Goal: Manage account settings

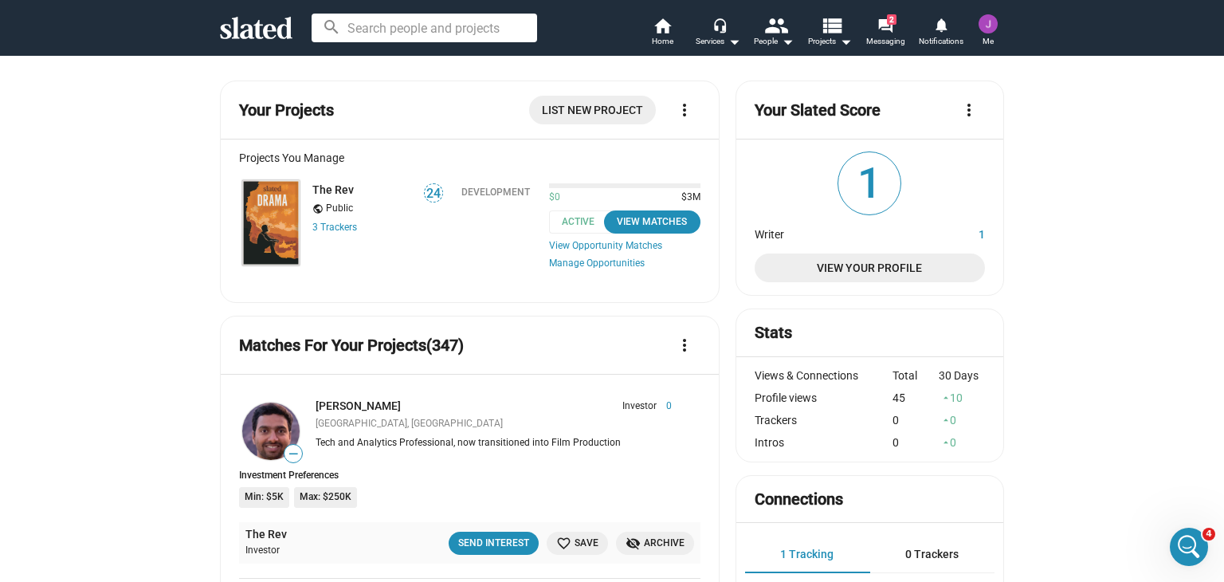
click at [271, 211] on img at bounding box center [270, 222] width 57 height 85
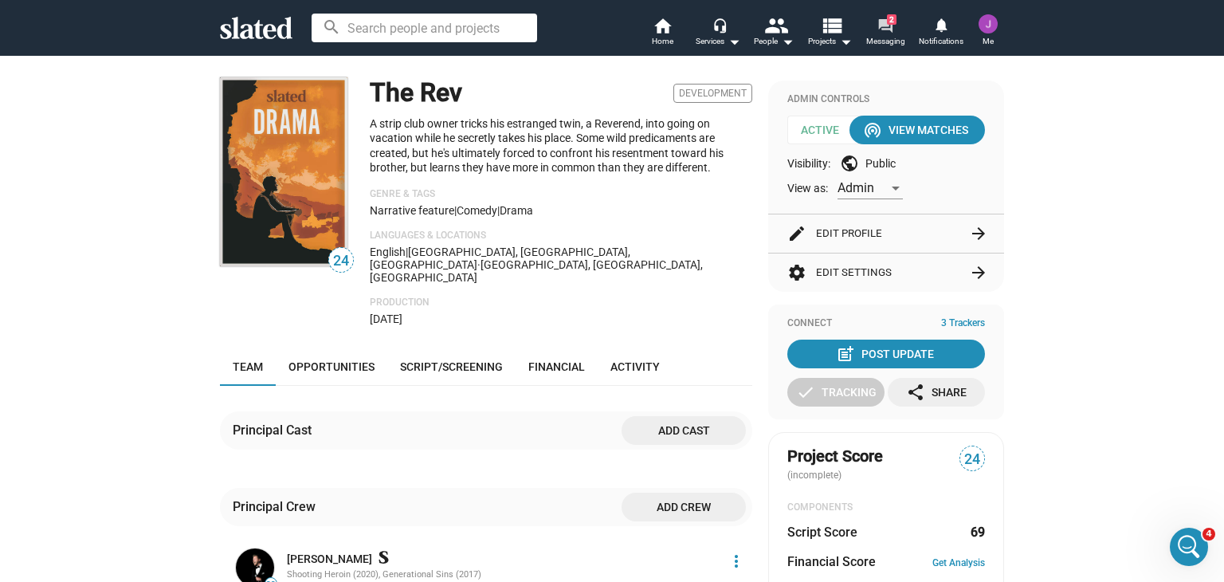
click at [884, 25] on mat-icon "forum" at bounding box center [884, 25] width 15 height 15
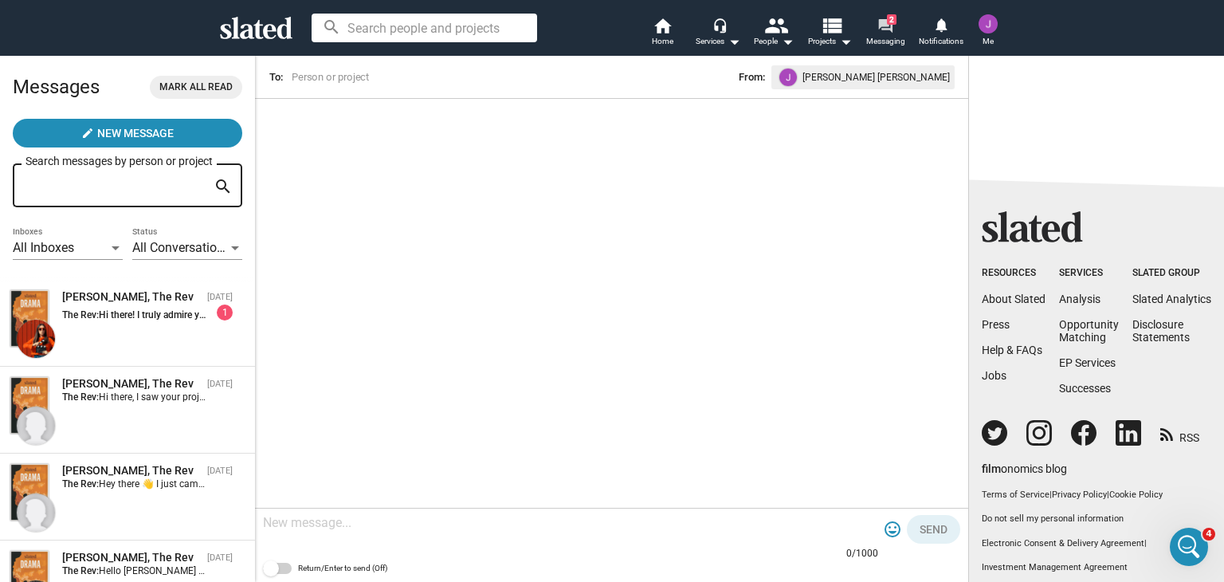
click at [884, 25] on mat-icon "forum" at bounding box center [884, 25] width 15 height 15
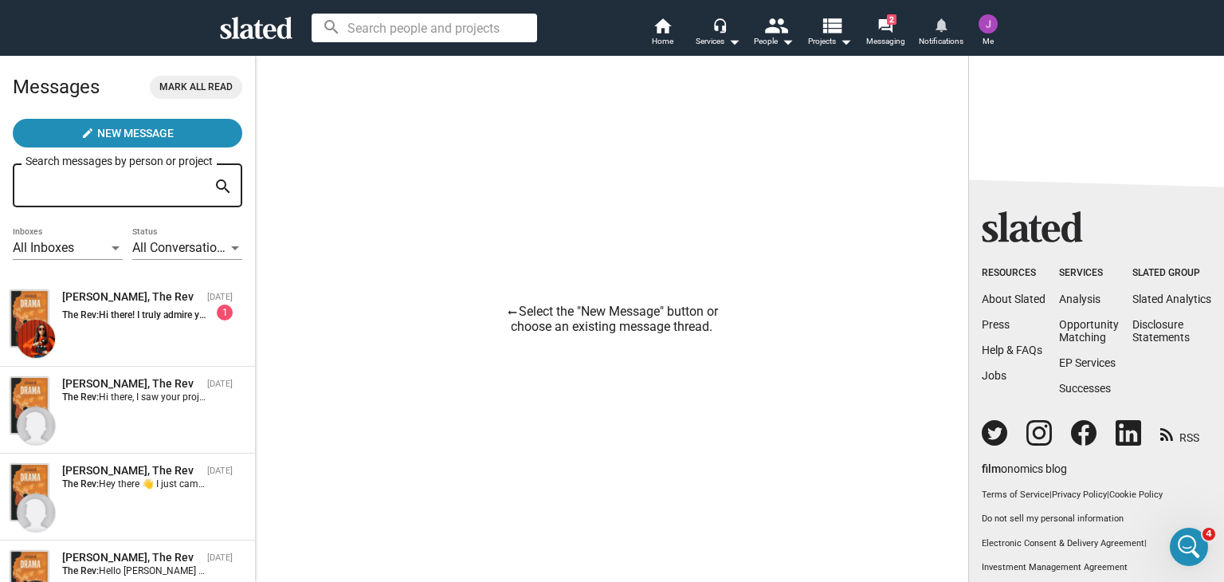
click at [940, 29] on mat-icon "notifications" at bounding box center [940, 24] width 15 height 15
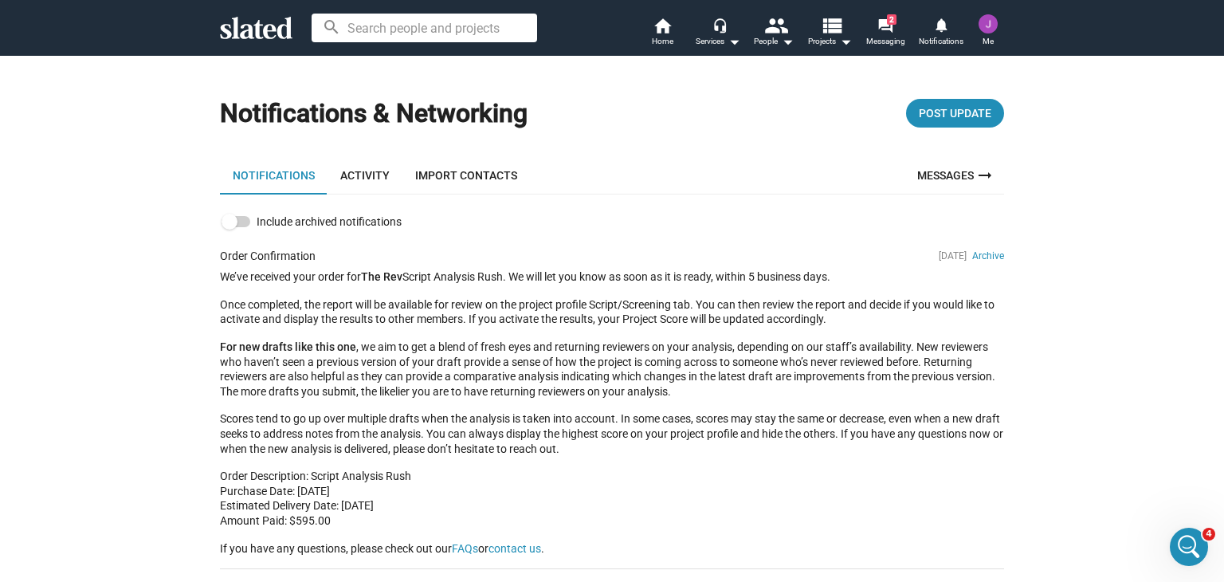
click at [938, 174] on link "Messages arrow_right_alt" at bounding box center [956, 175] width 96 height 38
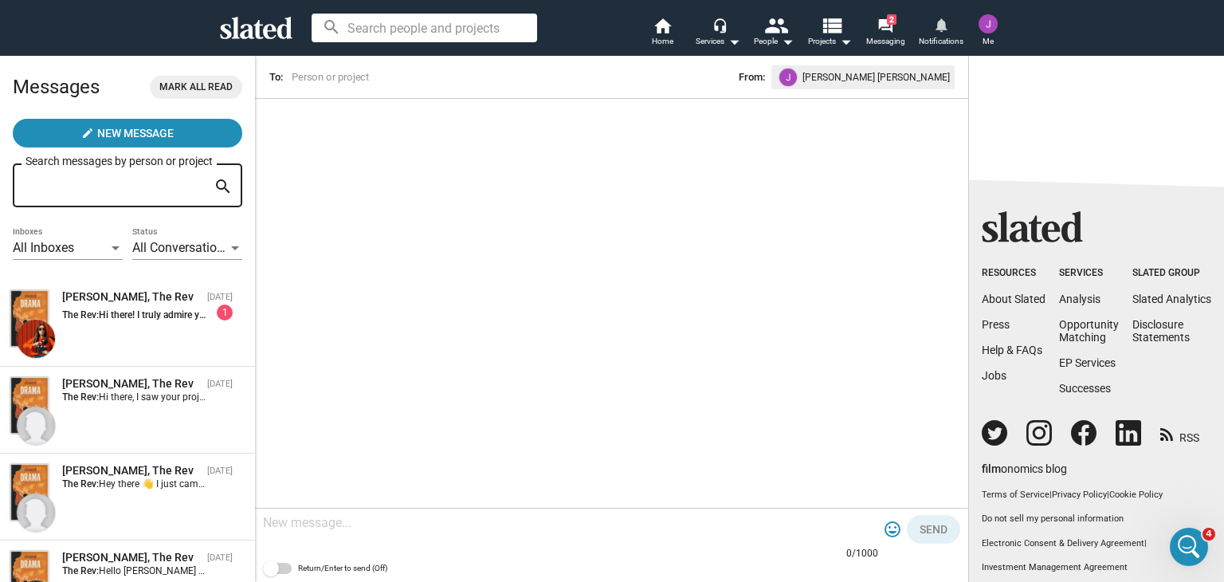
click at [937, 28] on mat-icon "notifications" at bounding box center [940, 24] width 15 height 15
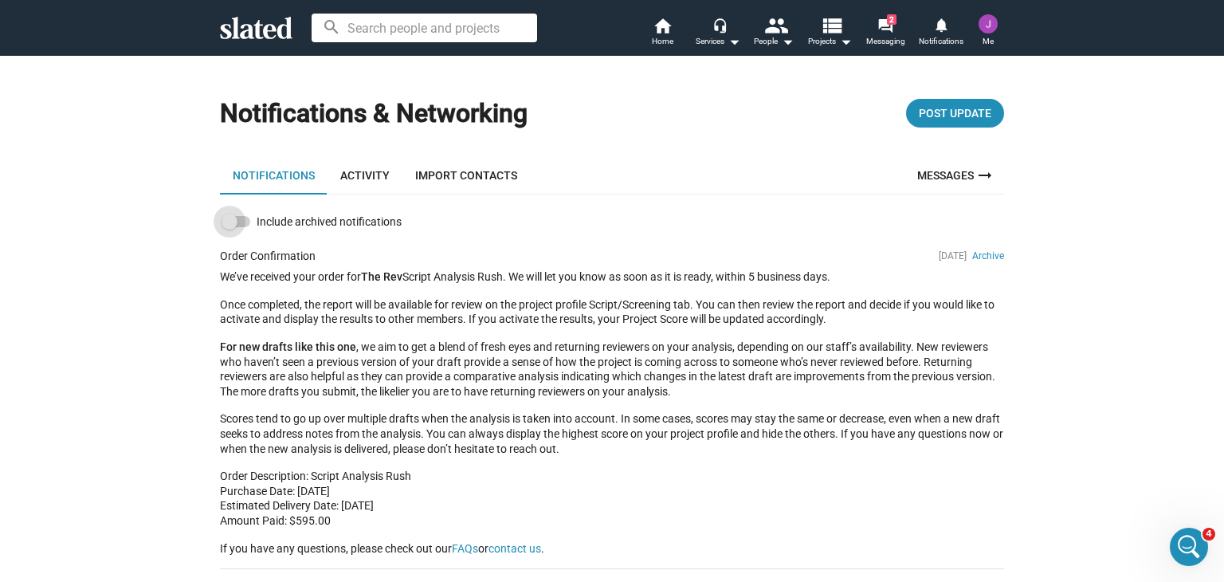
click at [246, 221] on label "Include archived notifications" at bounding box center [312, 221] width 180 height 19
click at [229, 227] on input "Include archived notifications" at bounding box center [229, 227] width 1 height 1
checkbox input "true"
click at [932, 170] on link "Messages arrow_right_alt" at bounding box center [956, 175] width 96 height 38
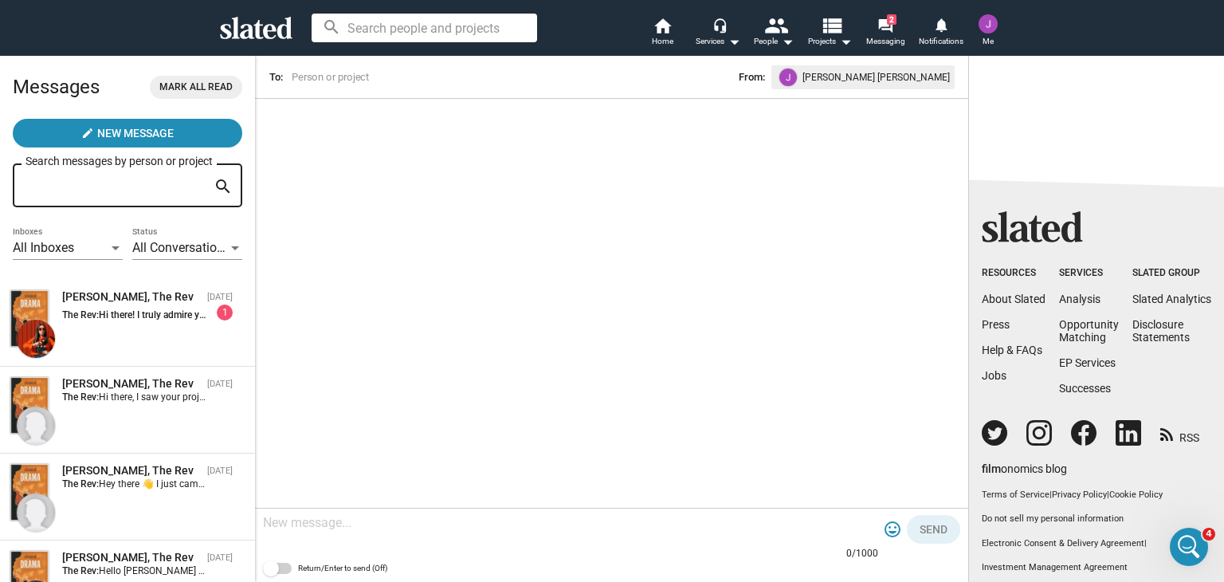
click at [986, 27] on img at bounding box center [987, 23] width 19 height 19
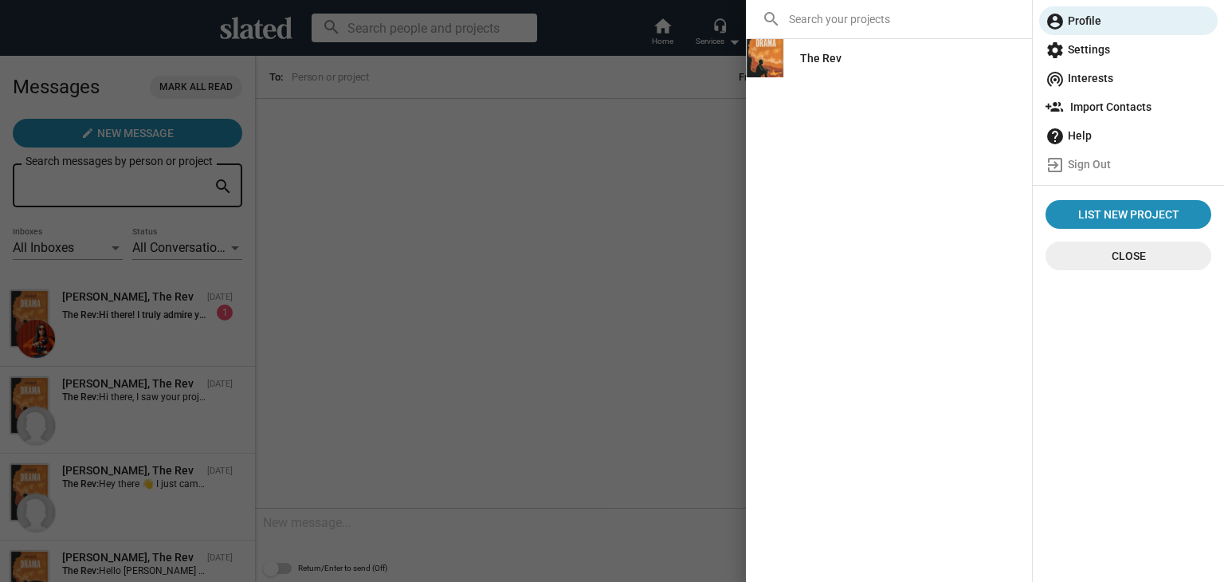
click at [1108, 259] on span "Close" at bounding box center [1128, 255] width 140 height 29
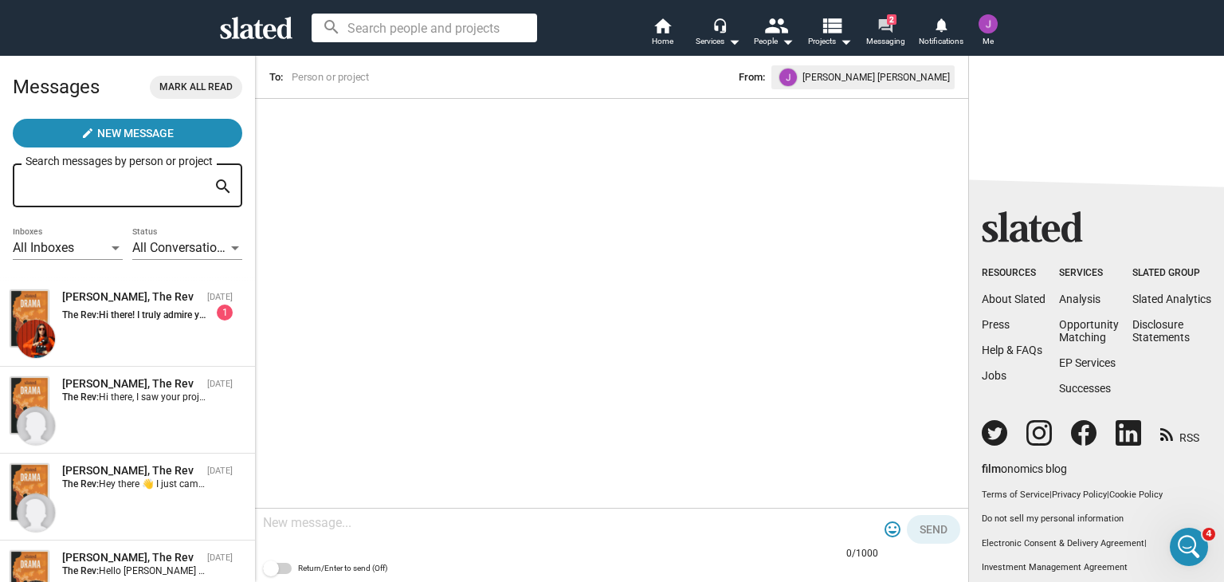
click at [887, 20] on span "2" at bounding box center [892, 19] width 10 height 10
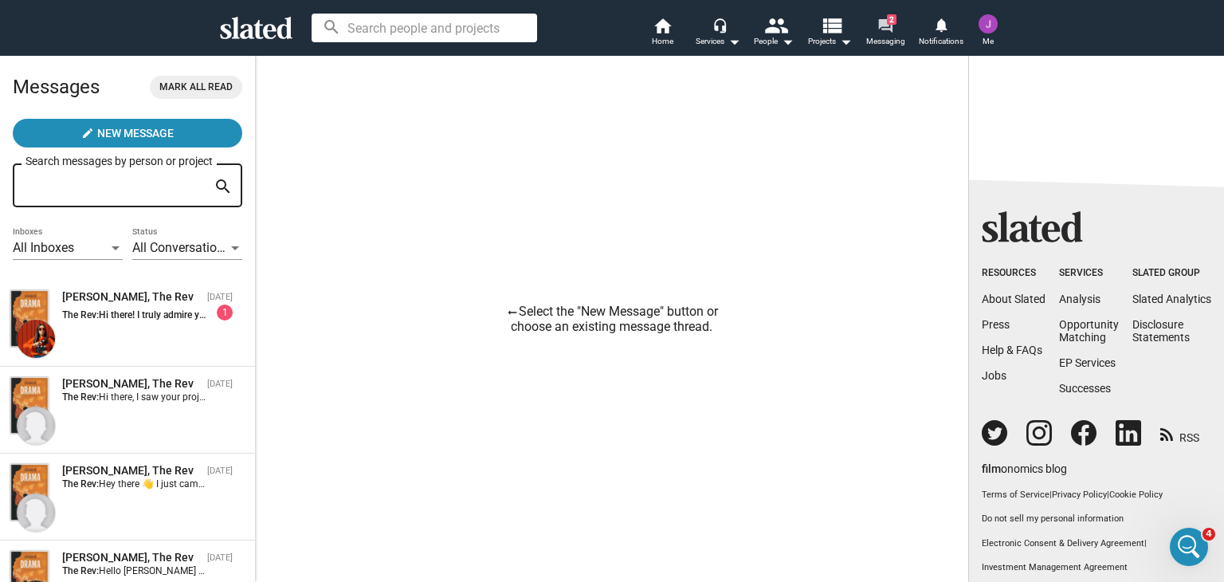
click at [887, 26] on mat-icon "forum" at bounding box center [884, 25] width 15 height 15
click at [827, 39] on span "Projects arrow_drop_down" at bounding box center [830, 41] width 44 height 19
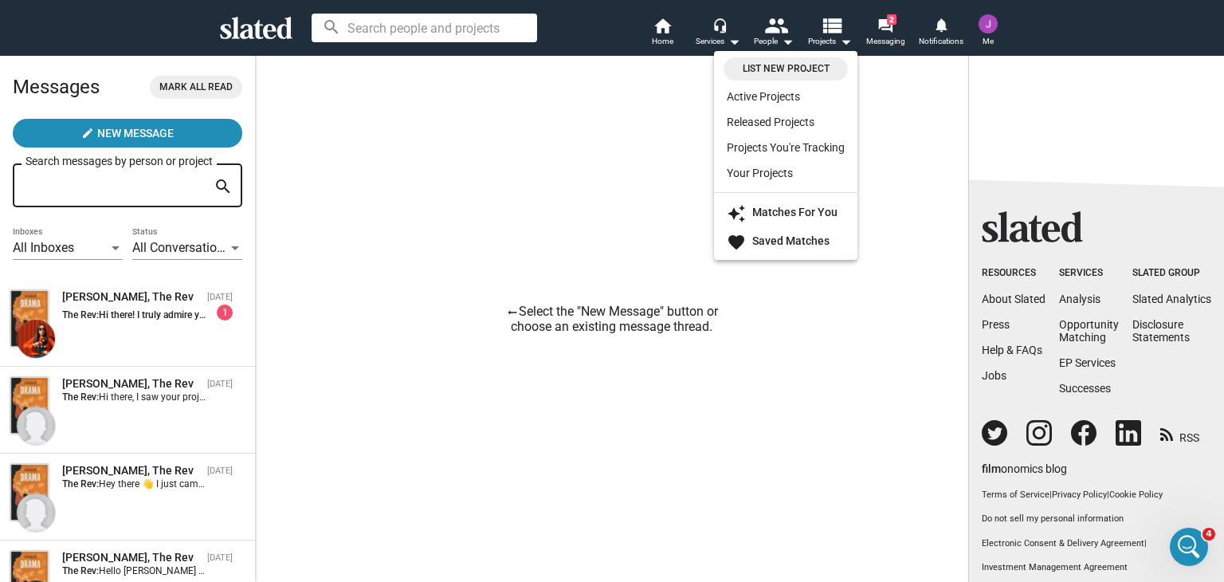
click at [714, 28] on div at bounding box center [612, 291] width 1224 height 582
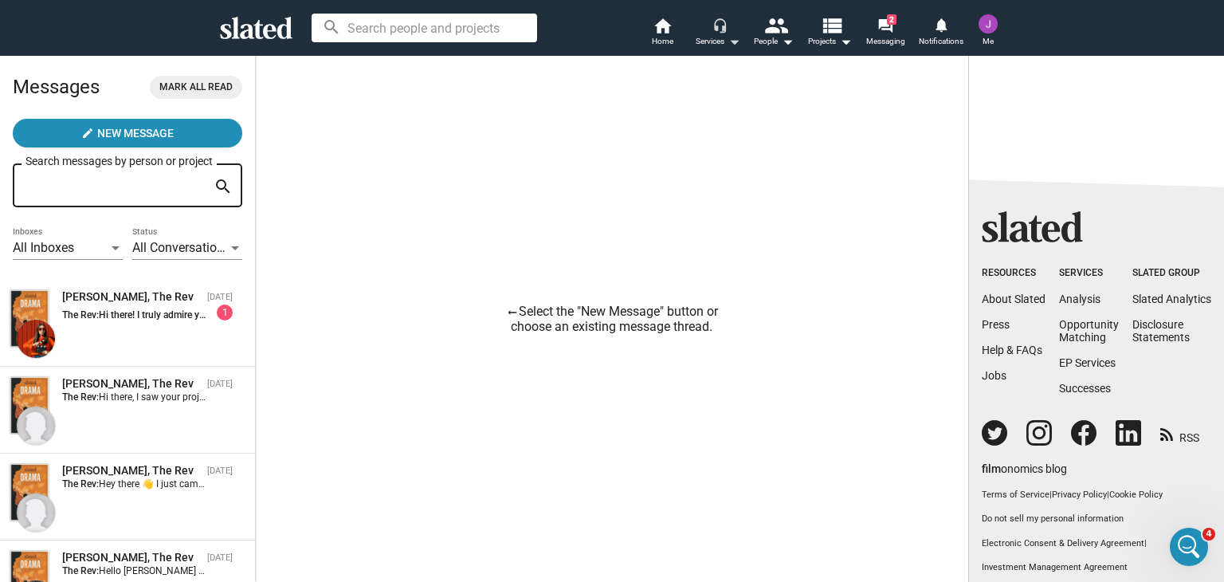
click at [714, 28] on mat-icon "headset_mic" at bounding box center [719, 25] width 14 height 14
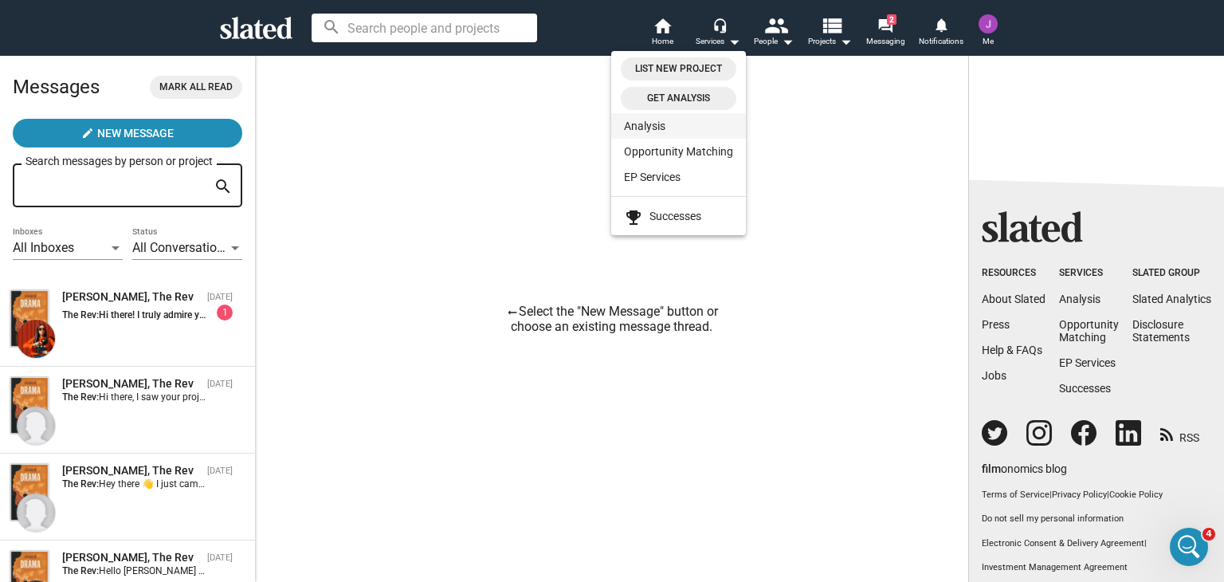
click at [634, 125] on link "Analysis" at bounding box center [678, 125] width 135 height 25
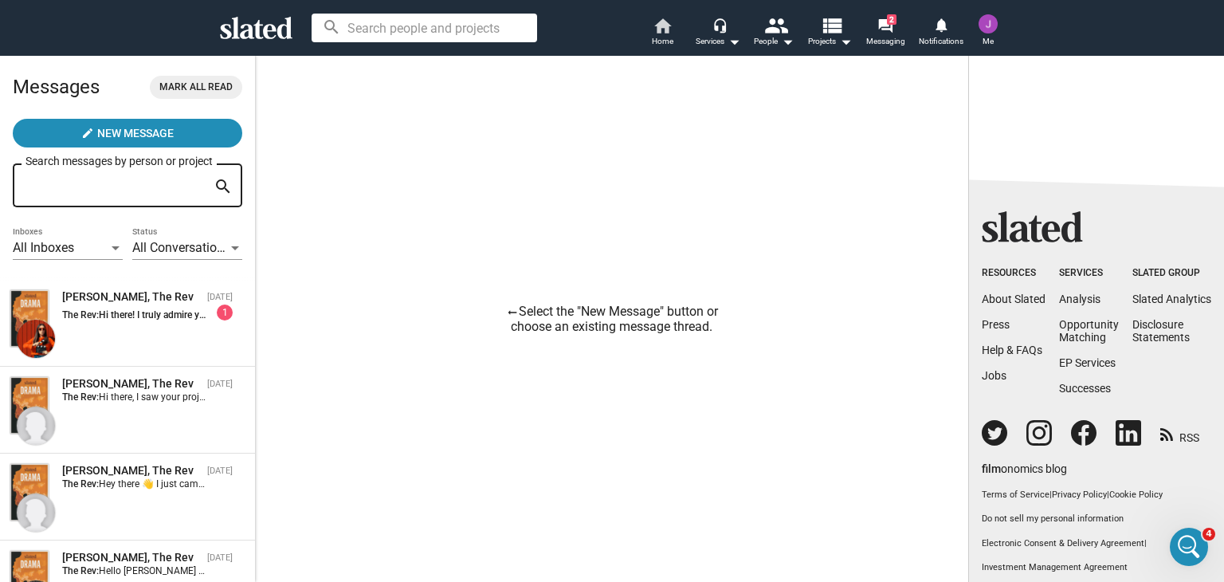
click at [659, 21] on mat-icon "home" at bounding box center [662, 25] width 19 height 19
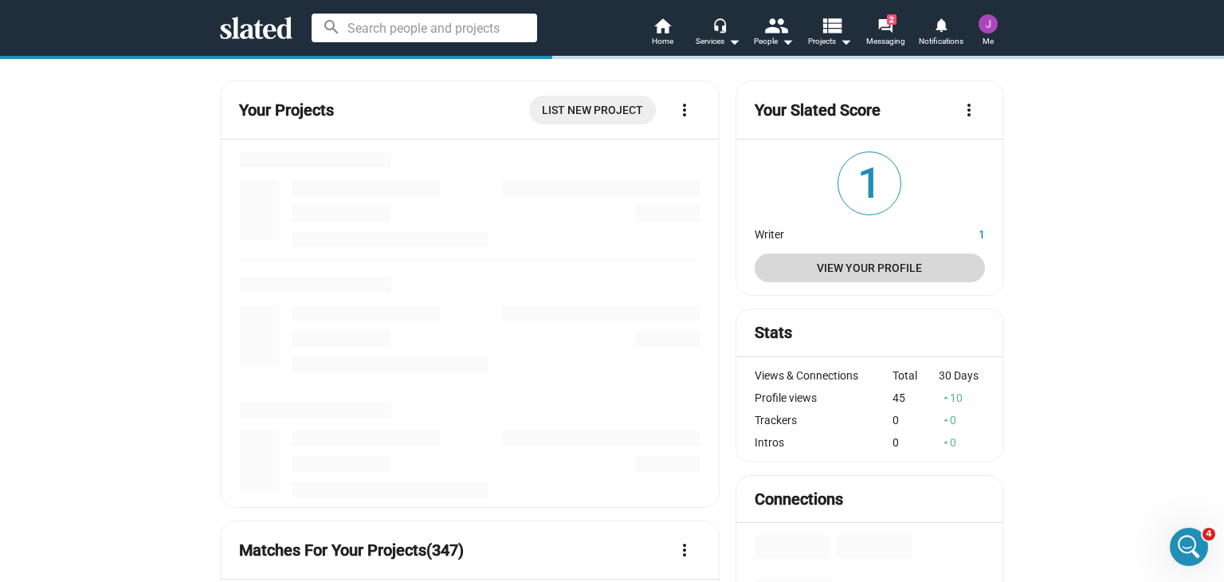
click at [849, 265] on span "View Your Profile" at bounding box center [869, 267] width 205 height 29
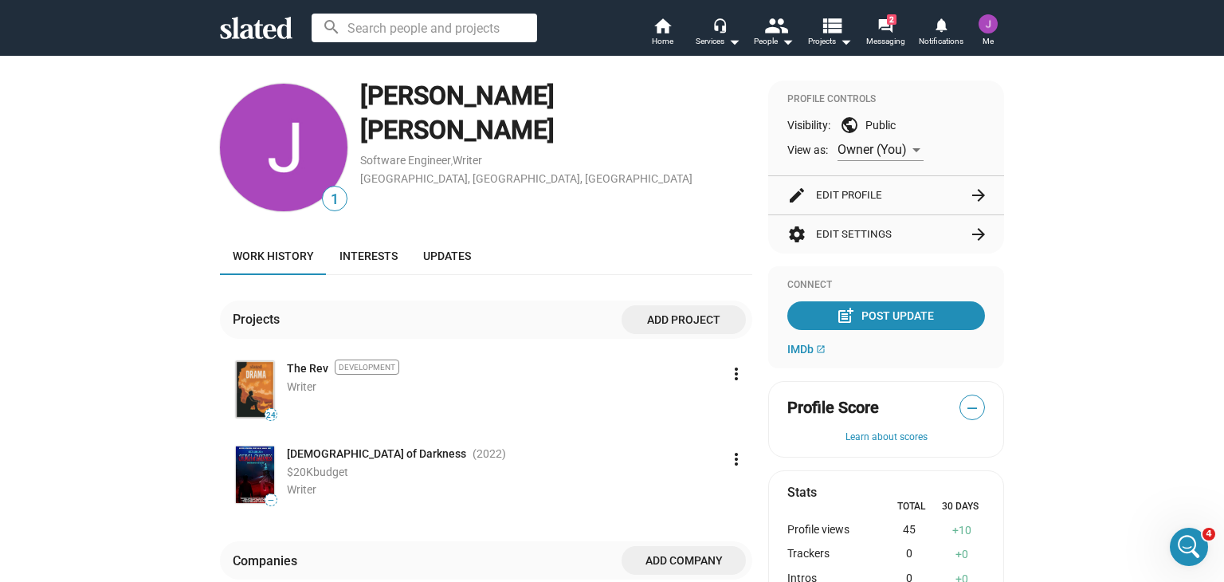
click at [730, 372] on mat-icon "more_vert" at bounding box center [736, 373] width 19 height 19
click at [584, 360] on div at bounding box center [612, 291] width 1224 height 582
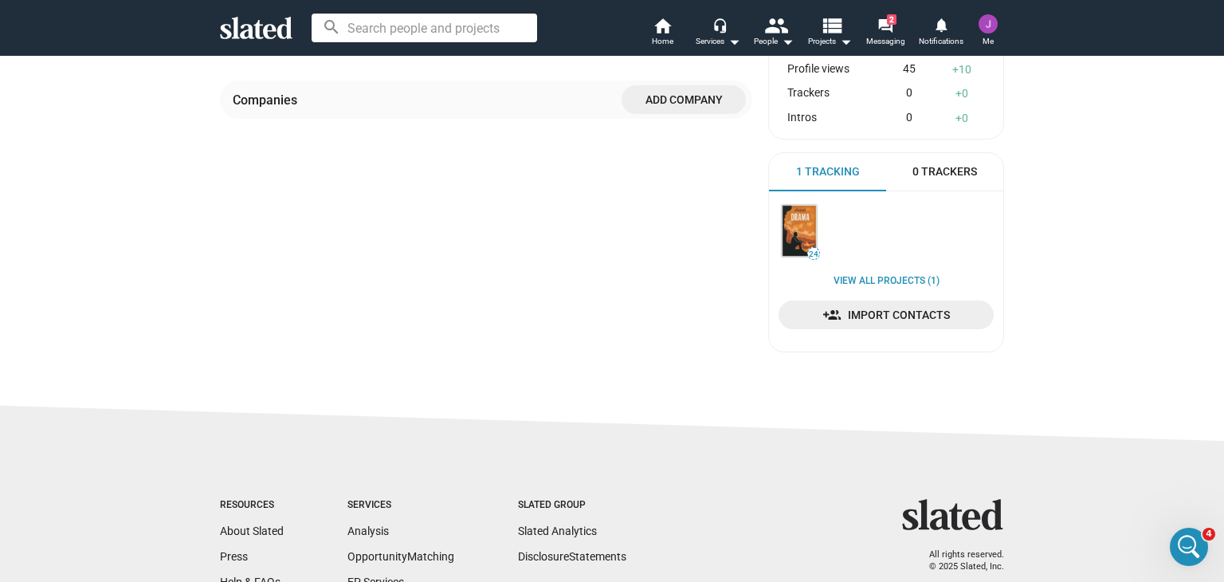
scroll to position [478, 0]
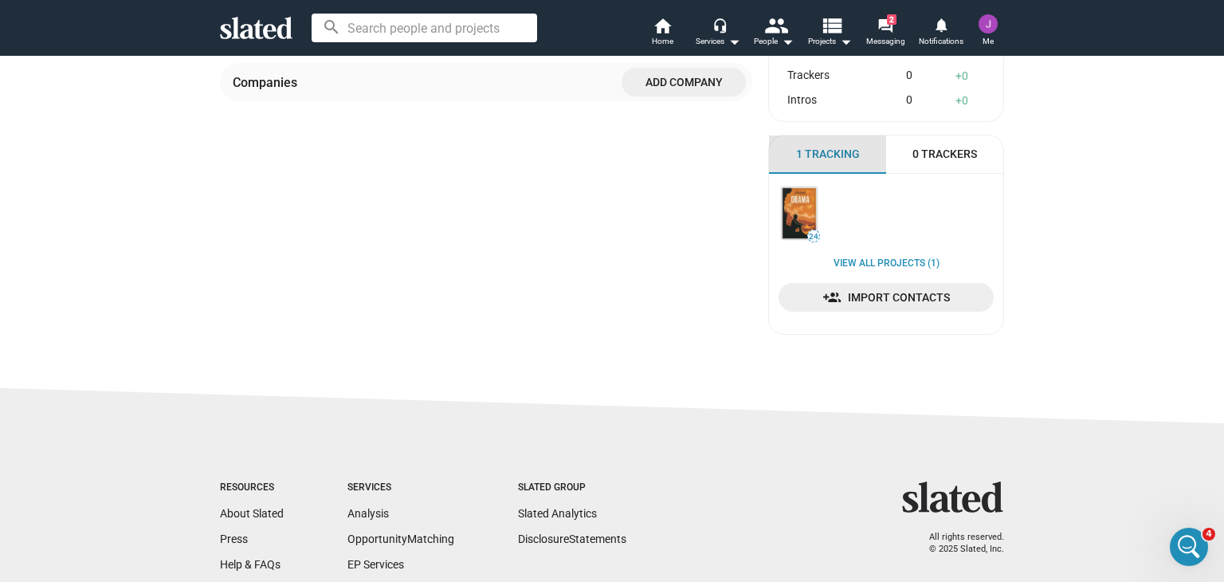
click at [830, 154] on span "1 Tracking" at bounding box center [828, 154] width 64 height 15
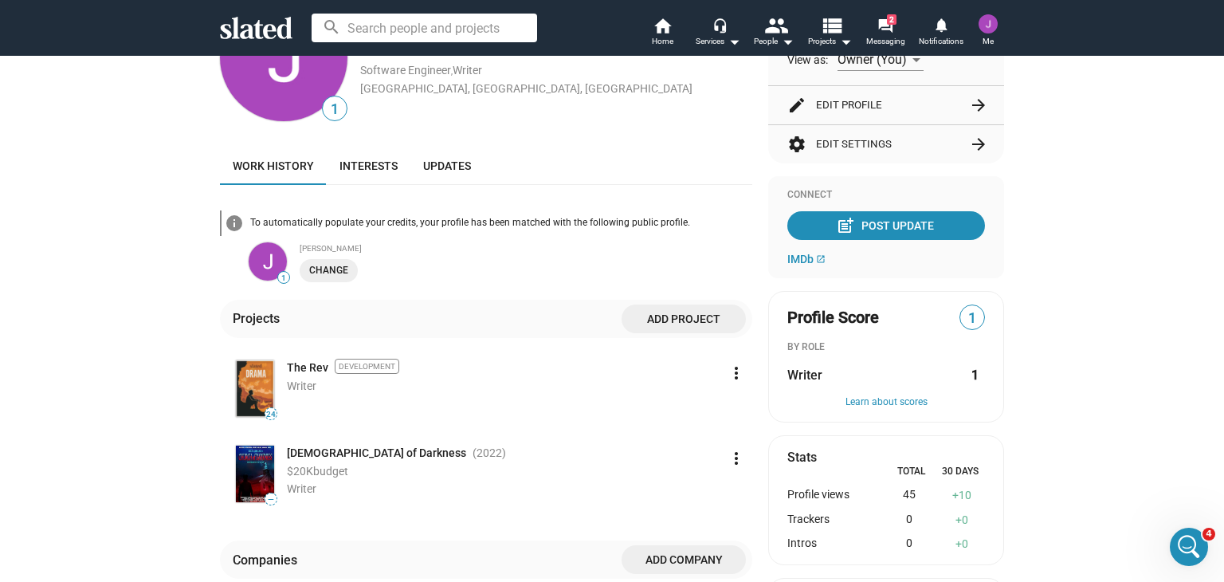
scroll to position [89, 0]
click at [322, 266] on span "Change" at bounding box center [328, 271] width 39 height 17
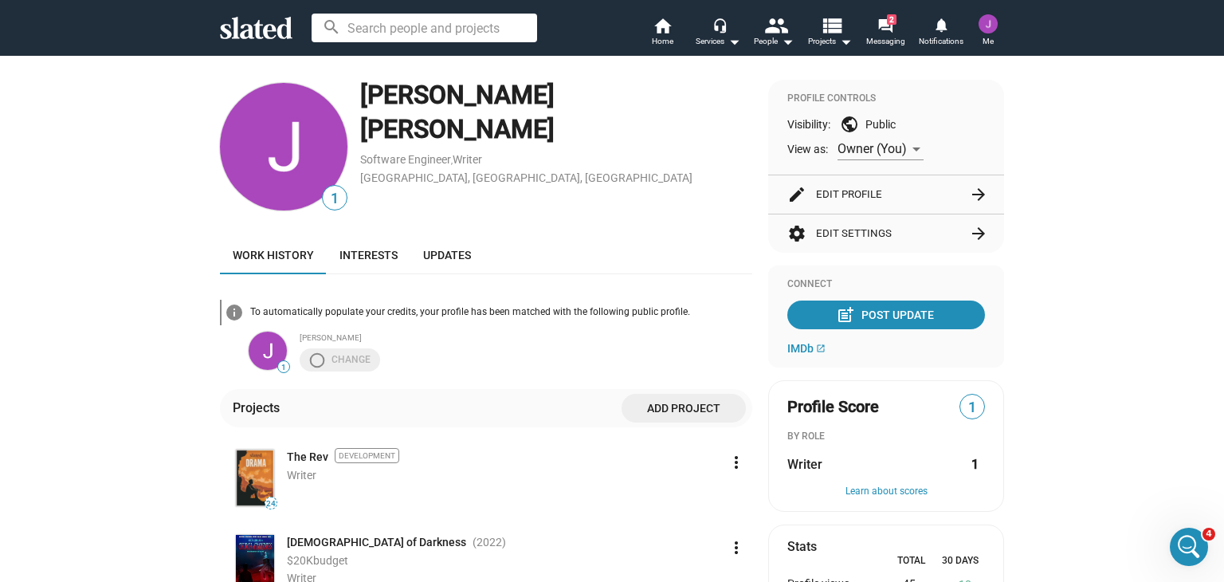
scroll to position [0, 0]
click at [912, 148] on div at bounding box center [916, 150] width 8 height 4
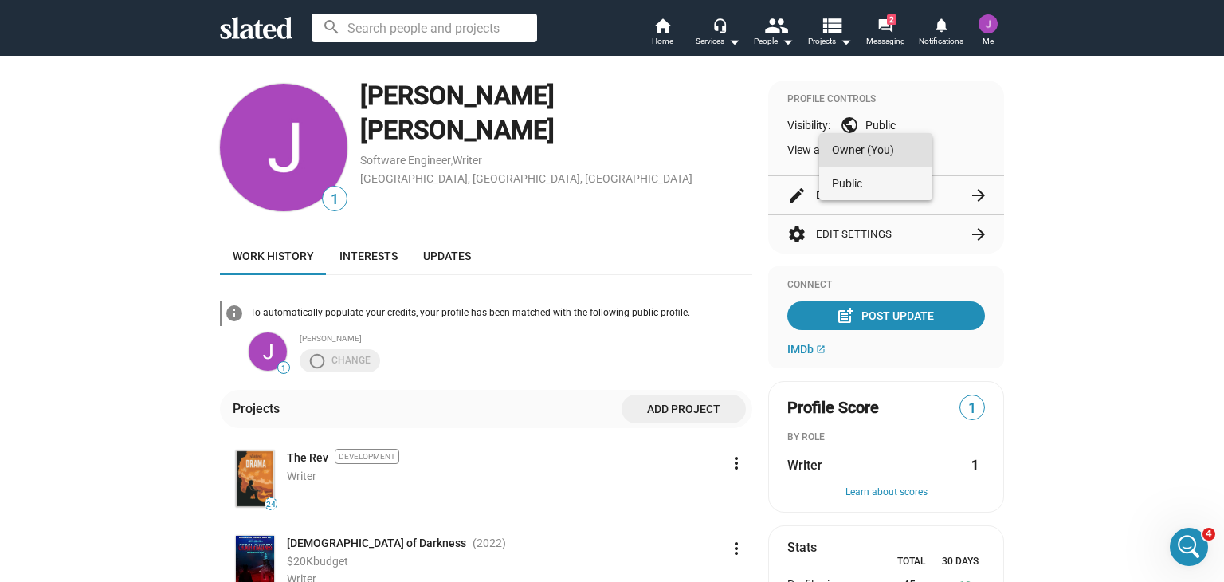
click at [866, 186] on span "Public" at bounding box center [876, 183] width 88 height 33
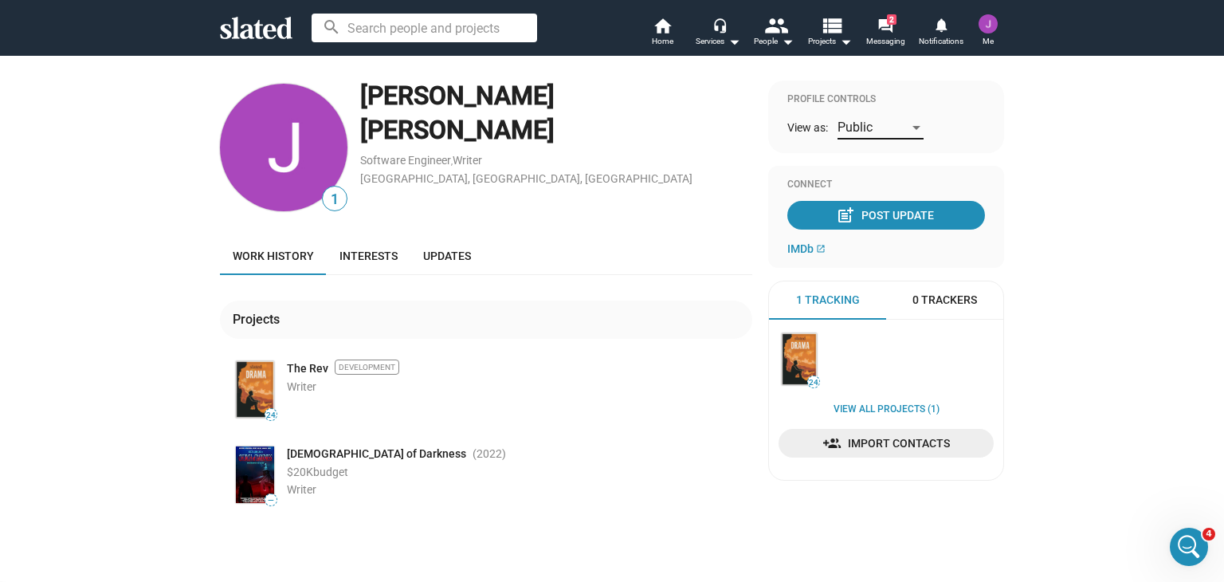
click at [813, 307] on span "1 Tracking" at bounding box center [828, 299] width 64 height 15
click at [454, 154] on link "Writer" at bounding box center [467, 160] width 29 height 13
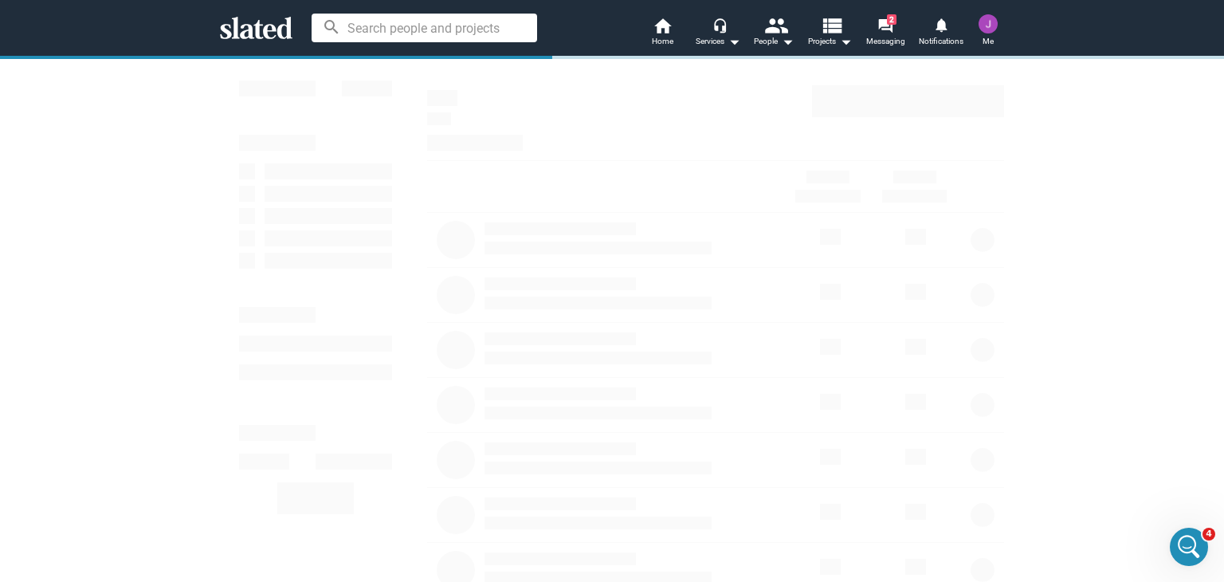
click at [982, 26] on img at bounding box center [987, 23] width 19 height 19
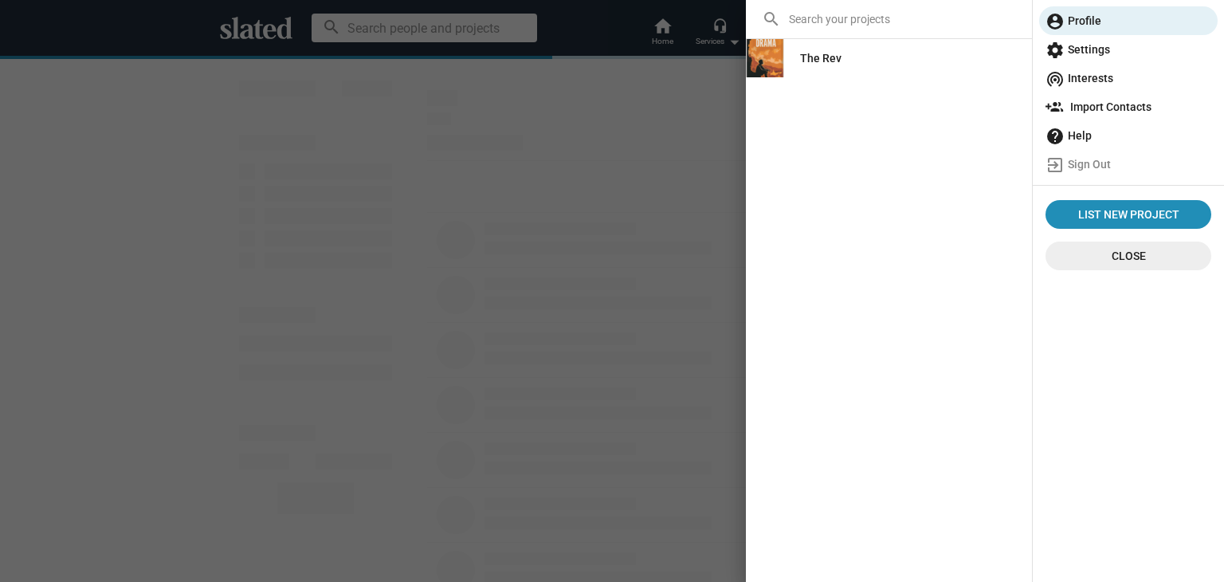
click at [1134, 259] on span "Close" at bounding box center [1128, 255] width 140 height 29
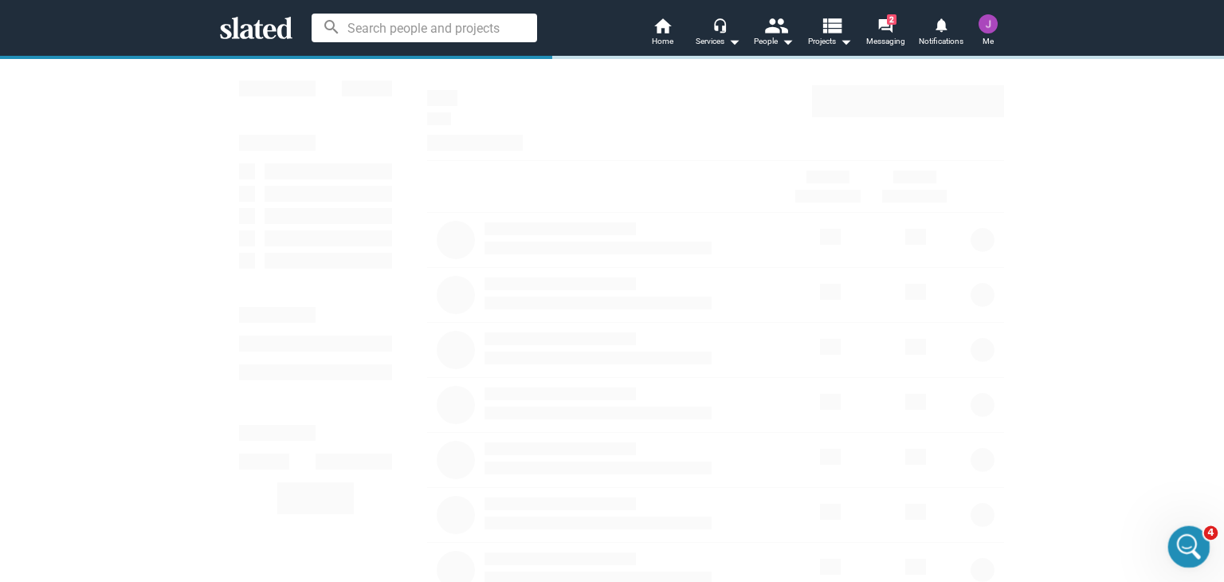
click at [1186, 547] on icon "Open Intercom Messenger" at bounding box center [1187, 544] width 26 height 26
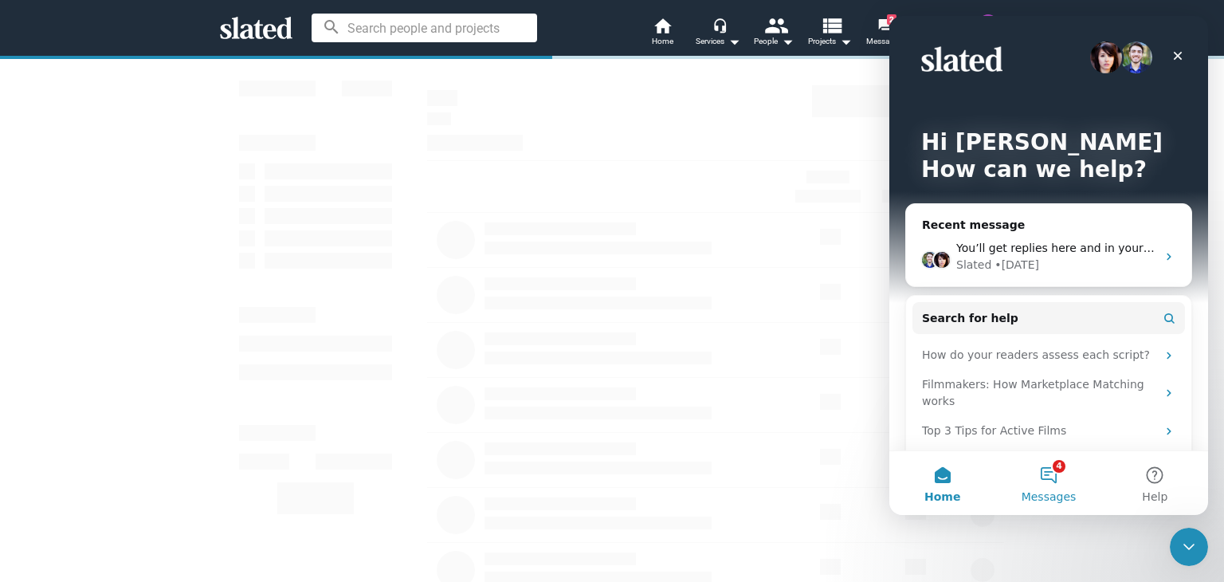
click at [1049, 476] on button "4 Messages" at bounding box center [1048, 483] width 106 height 64
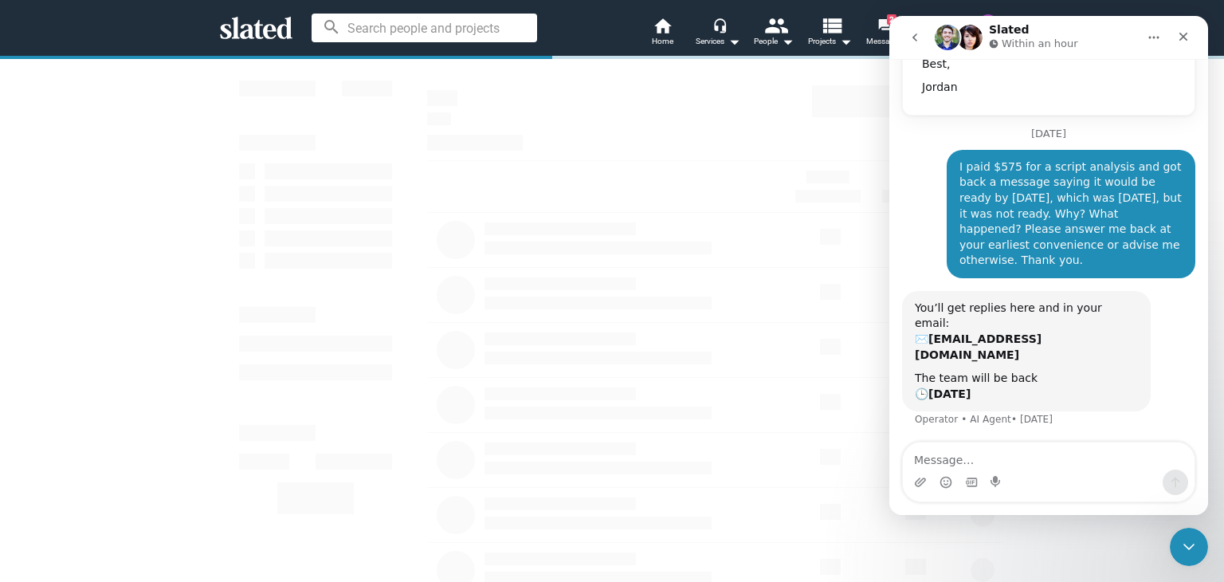
scroll to position [338, 0]
type textarea "is anyone home??"
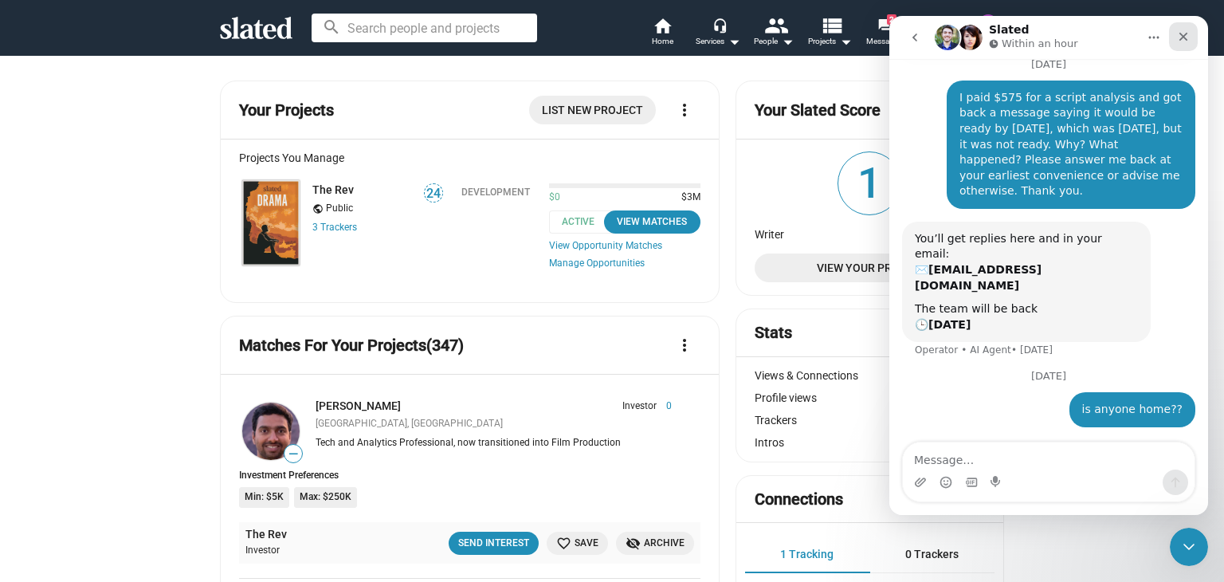
click at [1188, 38] on icon "Close" at bounding box center [1183, 36] width 13 height 13
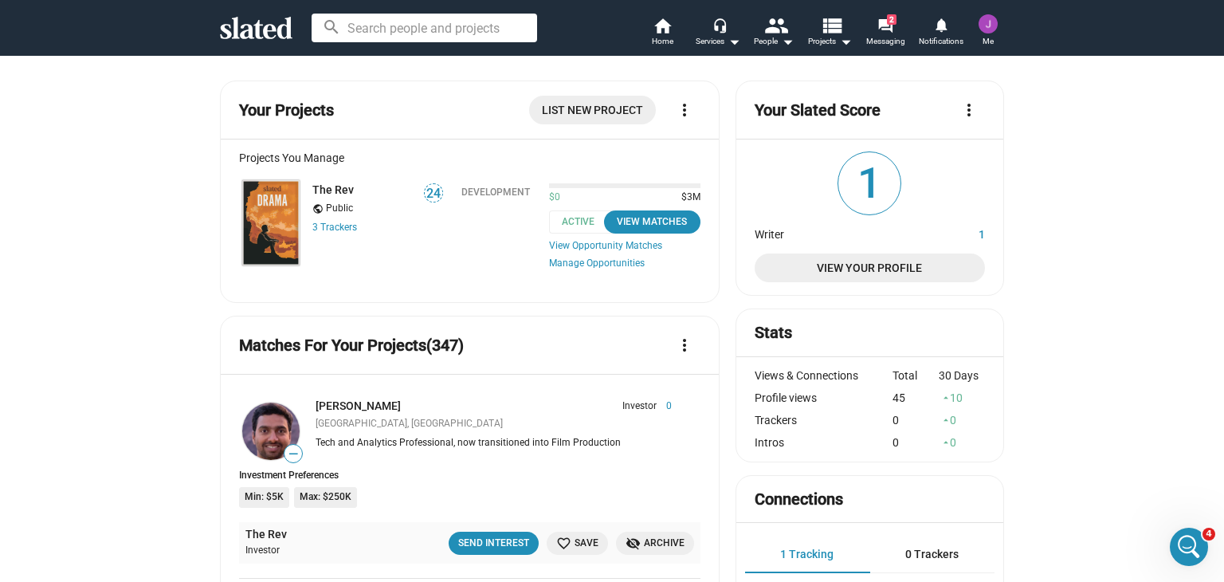
scroll to position [408, 0]
click at [853, 269] on span "View Your Profile" at bounding box center [869, 267] width 205 height 29
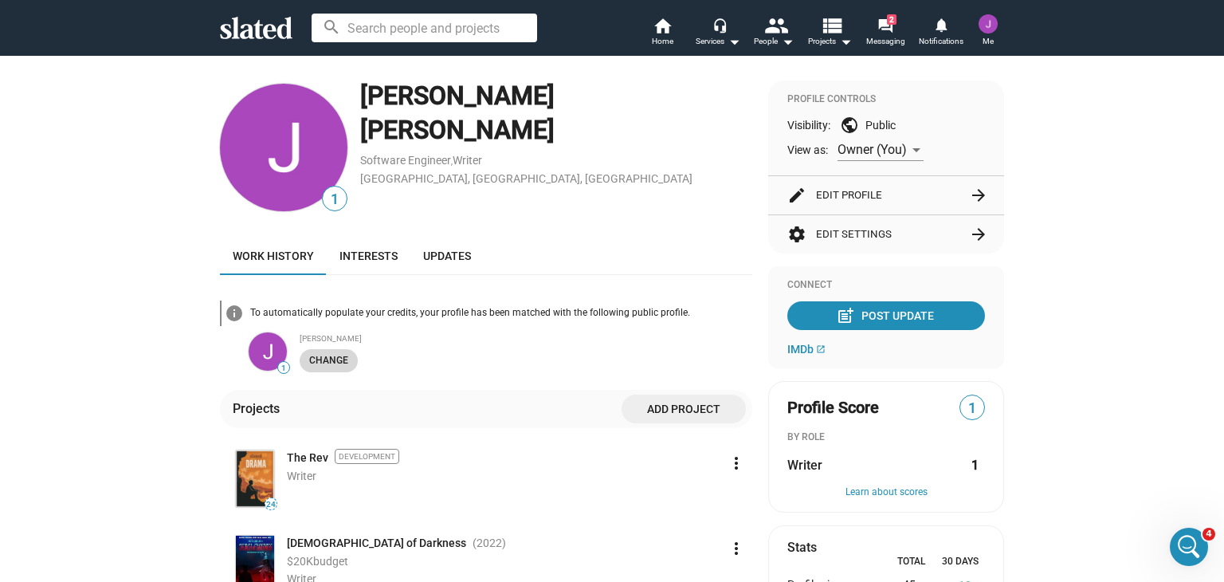
click at [321, 359] on span "Change" at bounding box center [328, 360] width 39 height 17
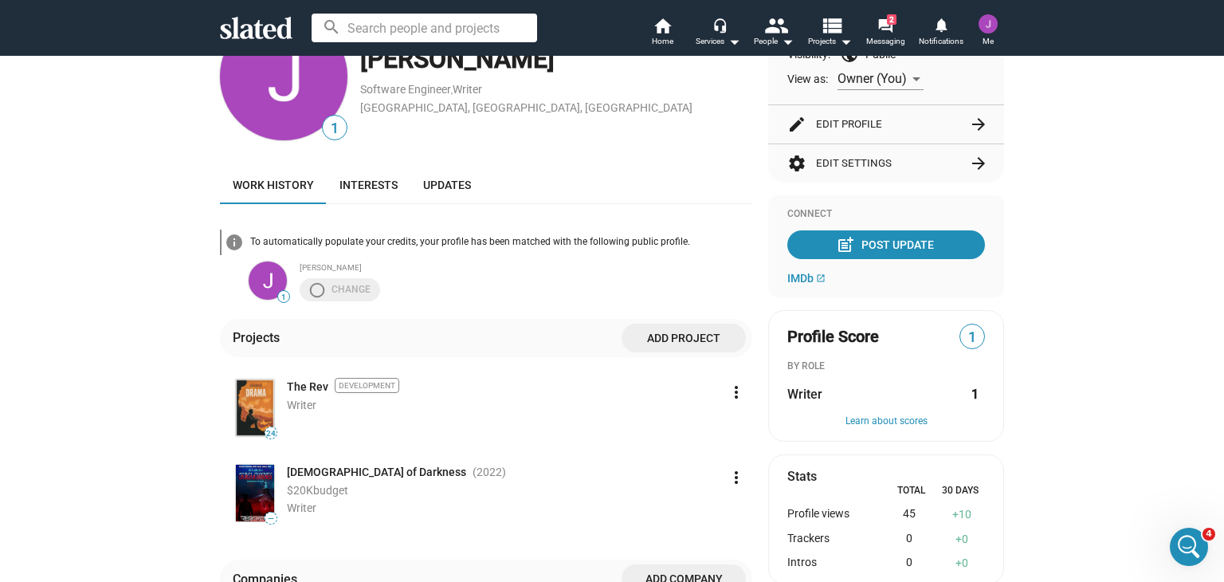
scroll to position [80, 0]
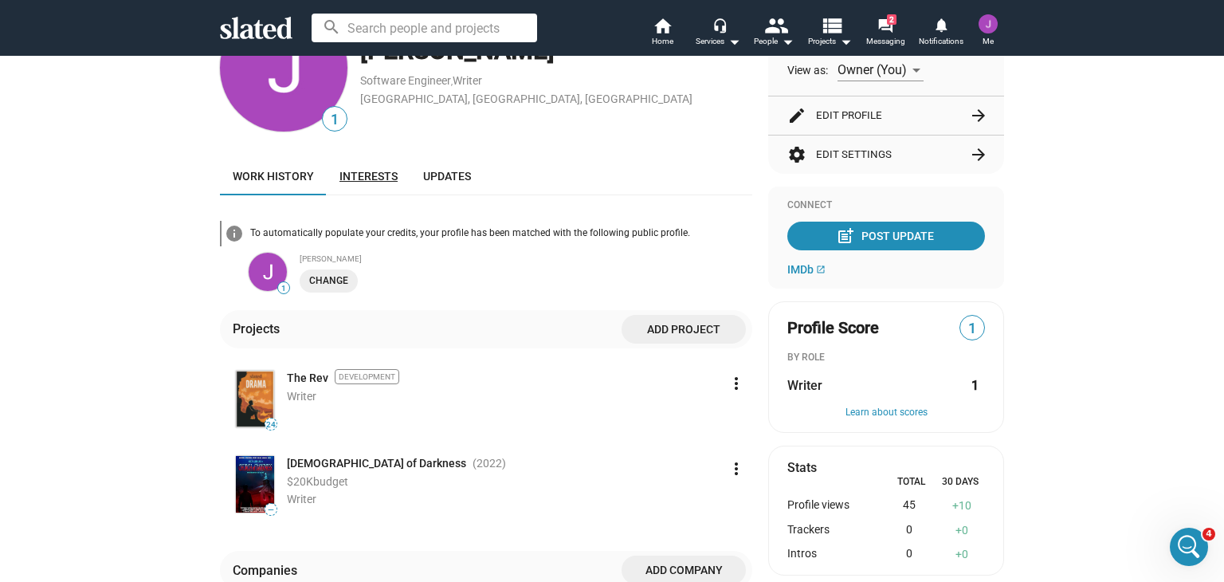
click at [358, 180] on span "Interests" at bounding box center [368, 176] width 58 height 13
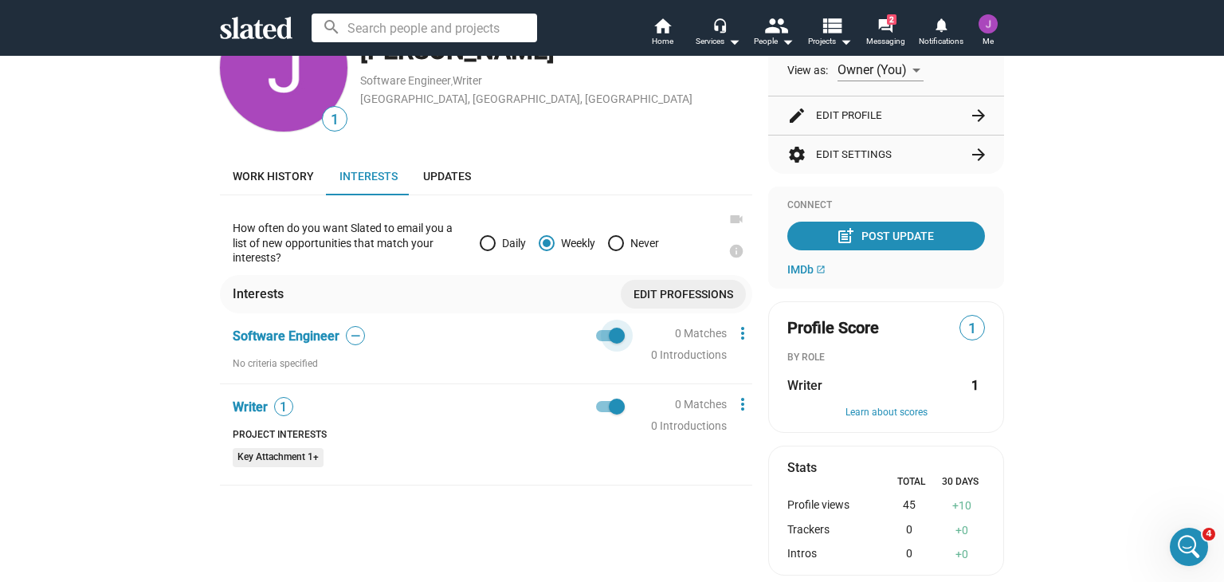
click at [598, 335] on span at bounding box center [610, 335] width 29 height 11
click at [603, 341] on input "checkbox" at bounding box center [603, 341] width 1 height 1
checkbox input "false"
click at [454, 177] on span "Updates" at bounding box center [447, 176] width 48 height 13
